Goal: Check status: Check status

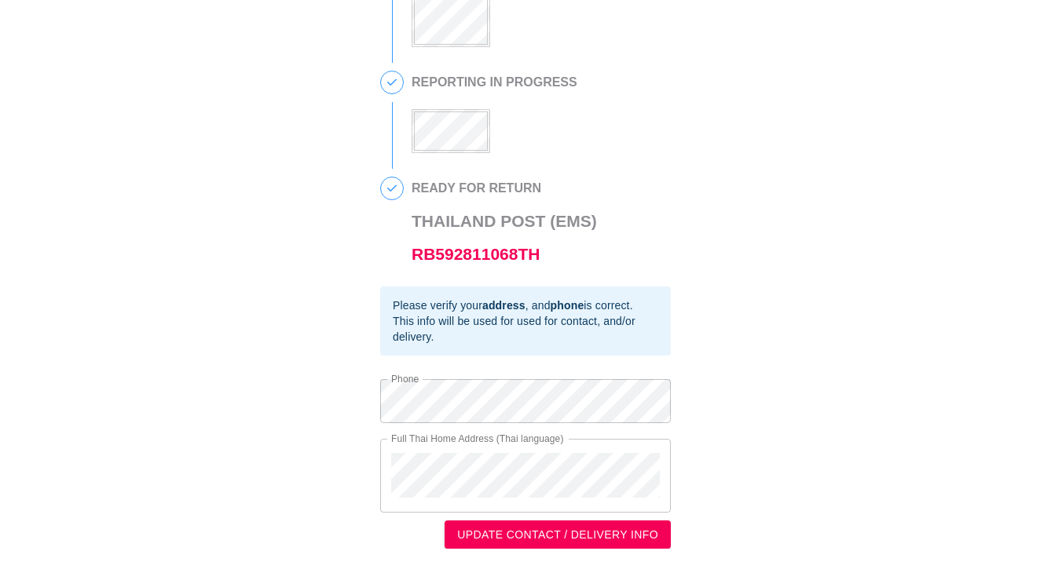
scroll to position [108, 0]
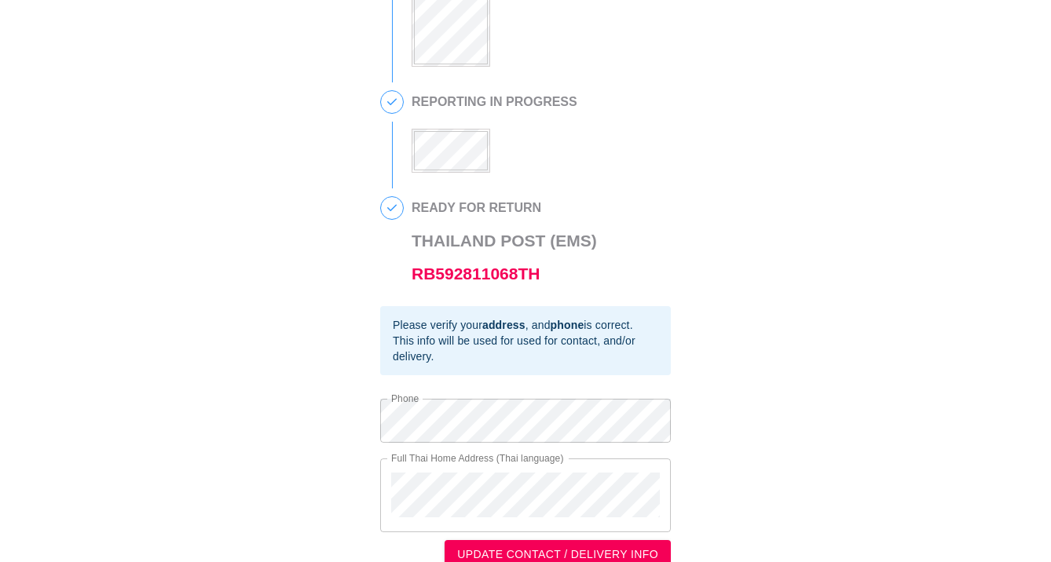
scroll to position [386, 0]
